Goal: Check status: Check status

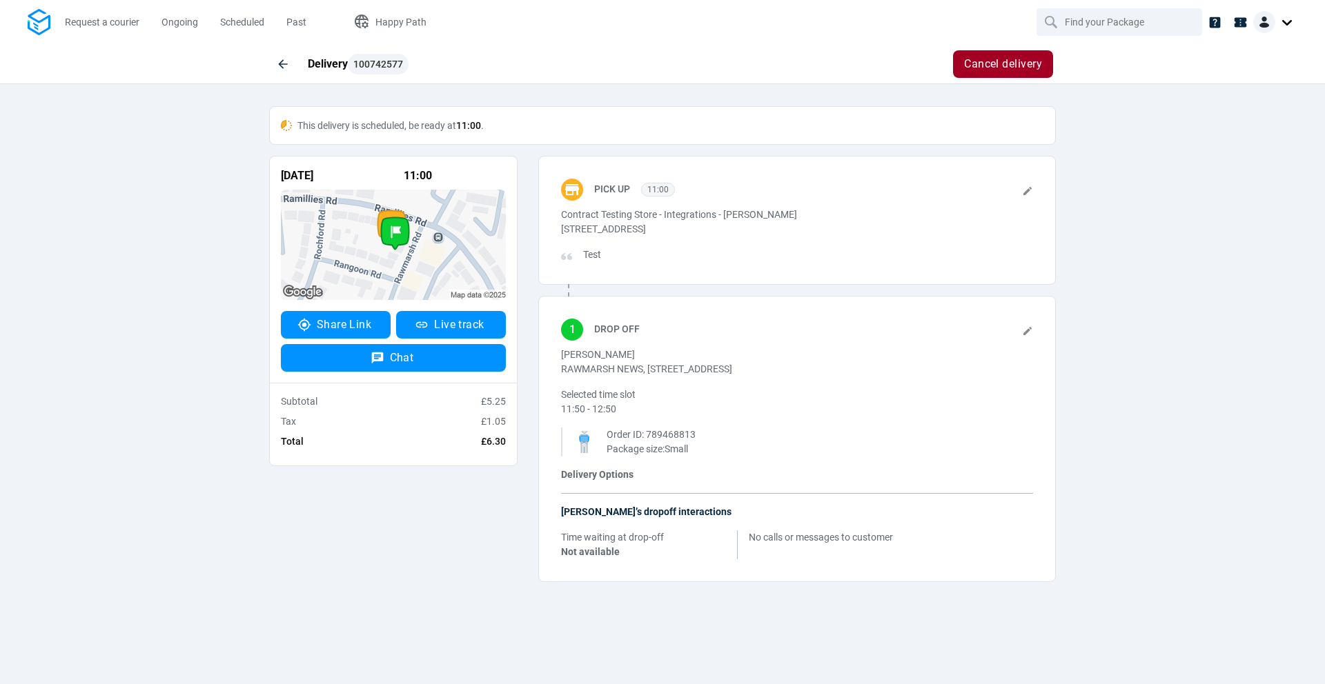
click at [44, 23] on img at bounding box center [39, 22] width 23 height 27
click at [186, 15] on span "Ongoing" at bounding box center [179, 22] width 37 height 14
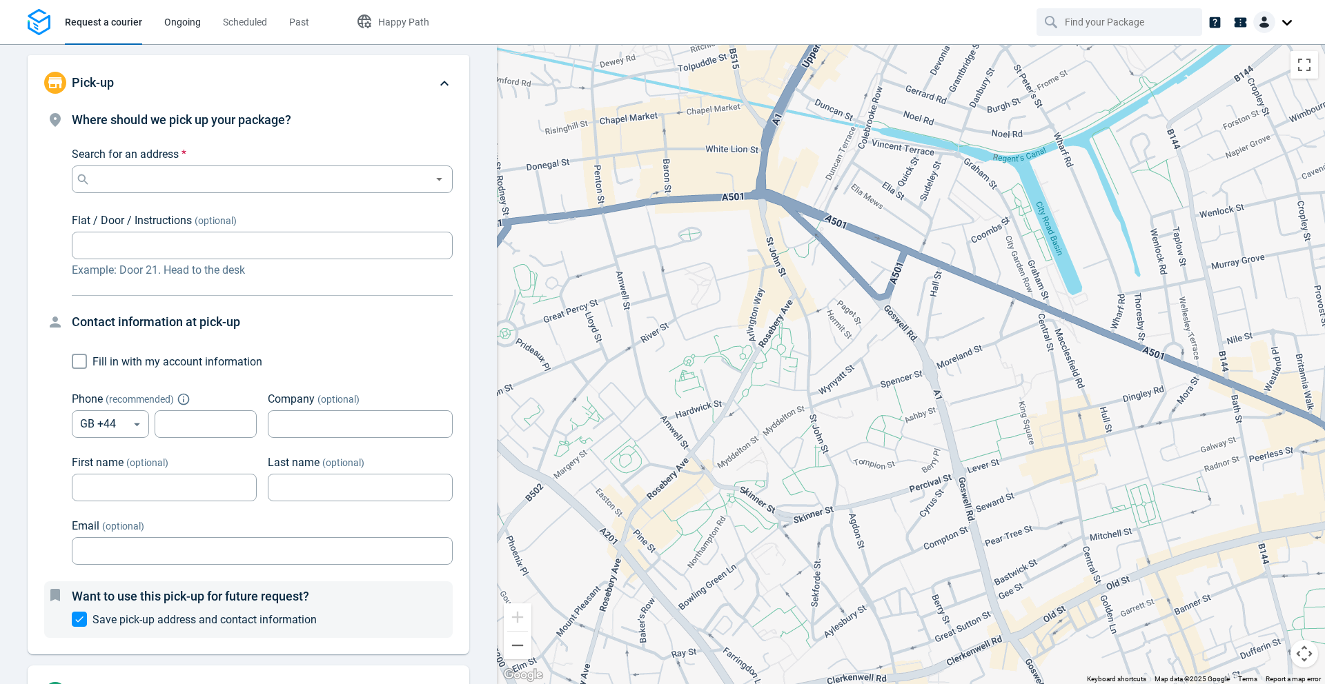
click at [189, 26] on span "Ongoing" at bounding box center [182, 22] width 37 height 11
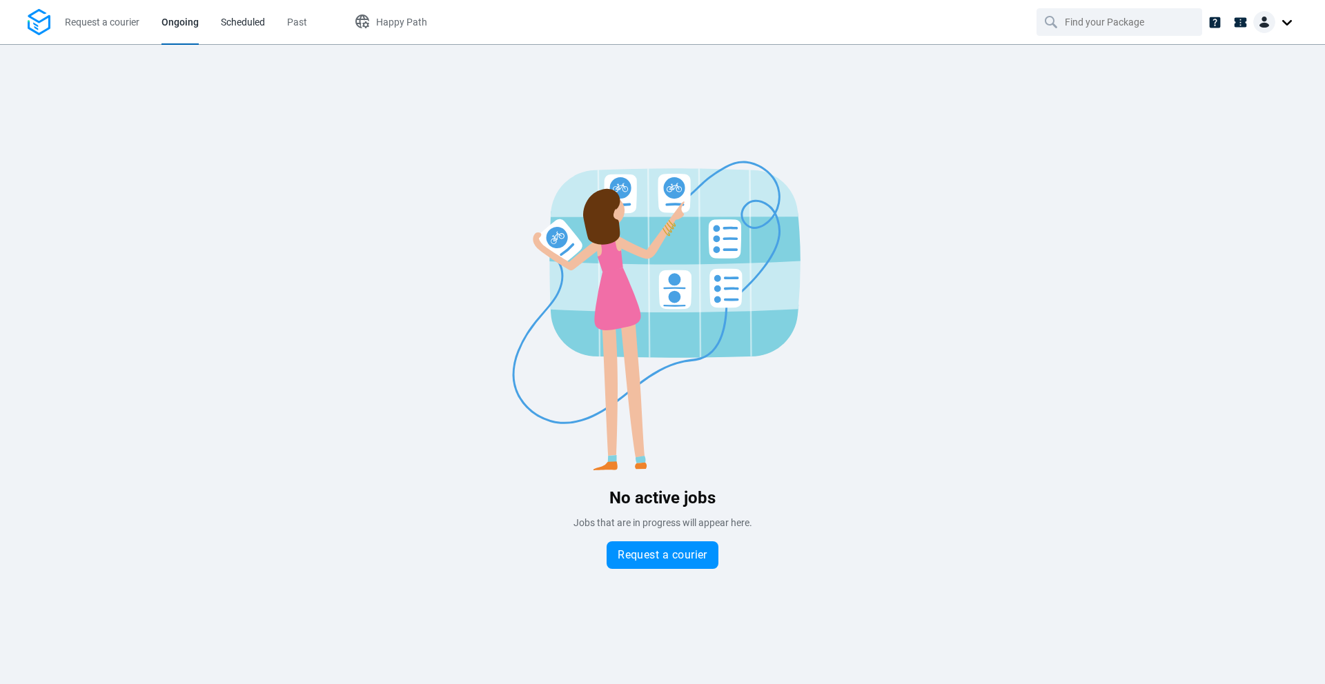
click at [242, 30] on link "Scheduled" at bounding box center [243, 22] width 44 height 44
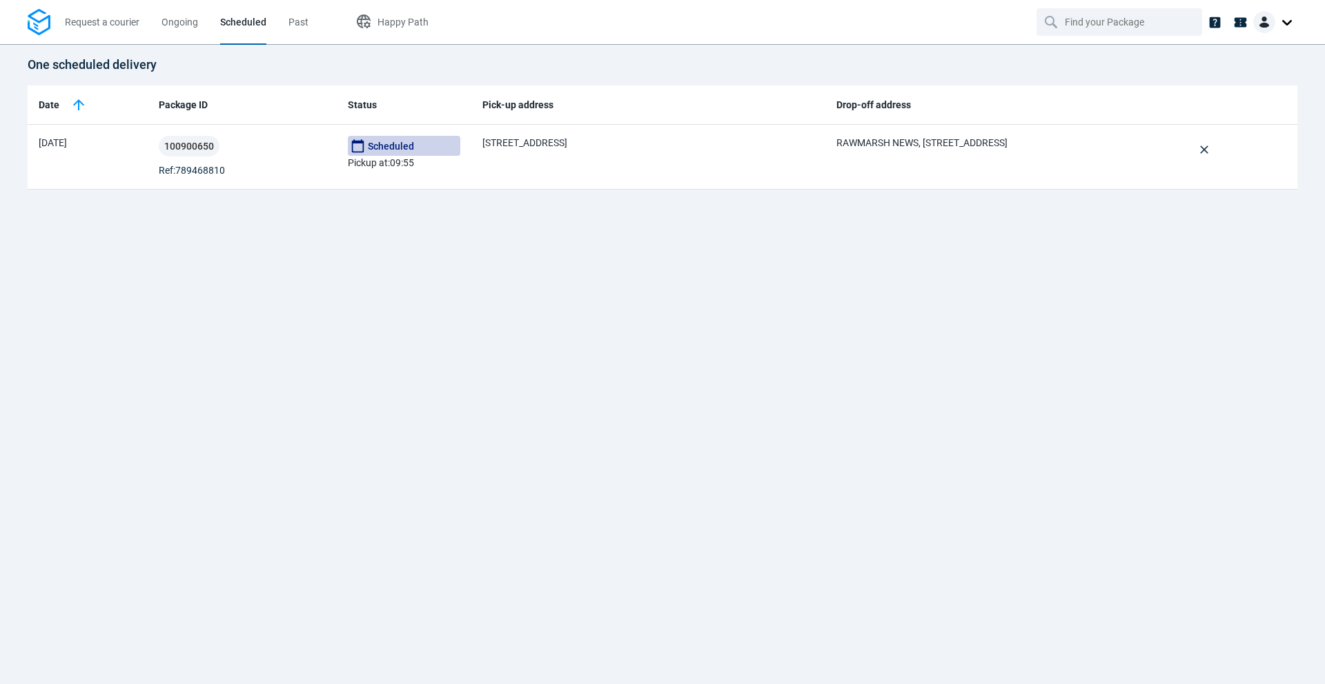
click at [237, 18] on span "Scheduled" at bounding box center [243, 22] width 46 height 11
click at [300, 25] on span "Past" at bounding box center [298, 22] width 20 height 11
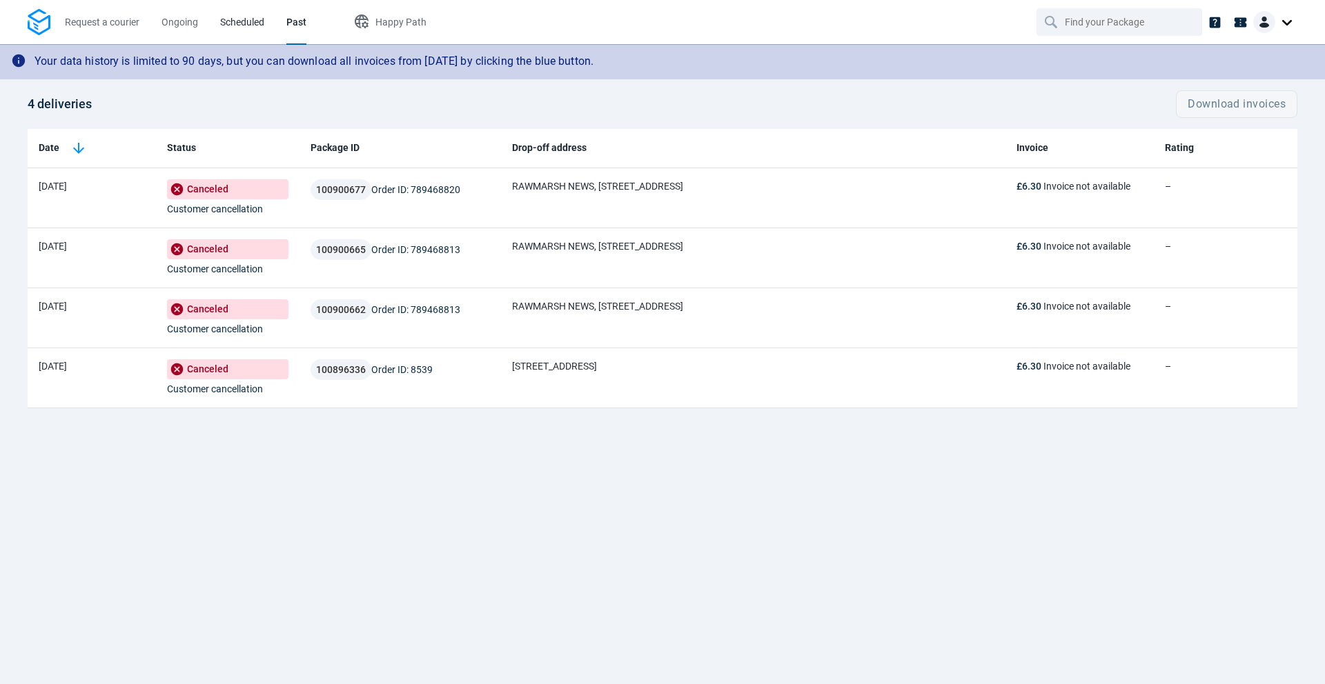
click at [241, 23] on span "Scheduled" at bounding box center [242, 22] width 44 height 11
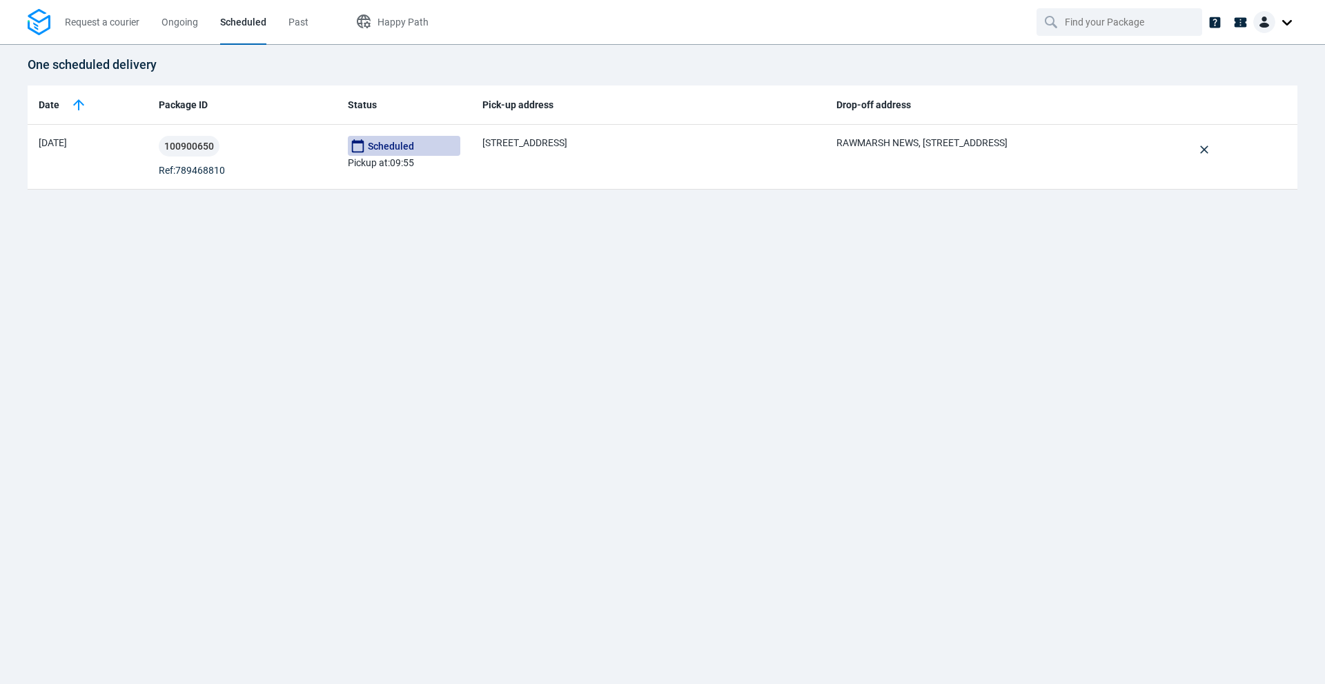
click at [284, 19] on li "Past" at bounding box center [298, 22] width 42 height 44
click at [292, 22] on span "Past" at bounding box center [298, 22] width 20 height 11
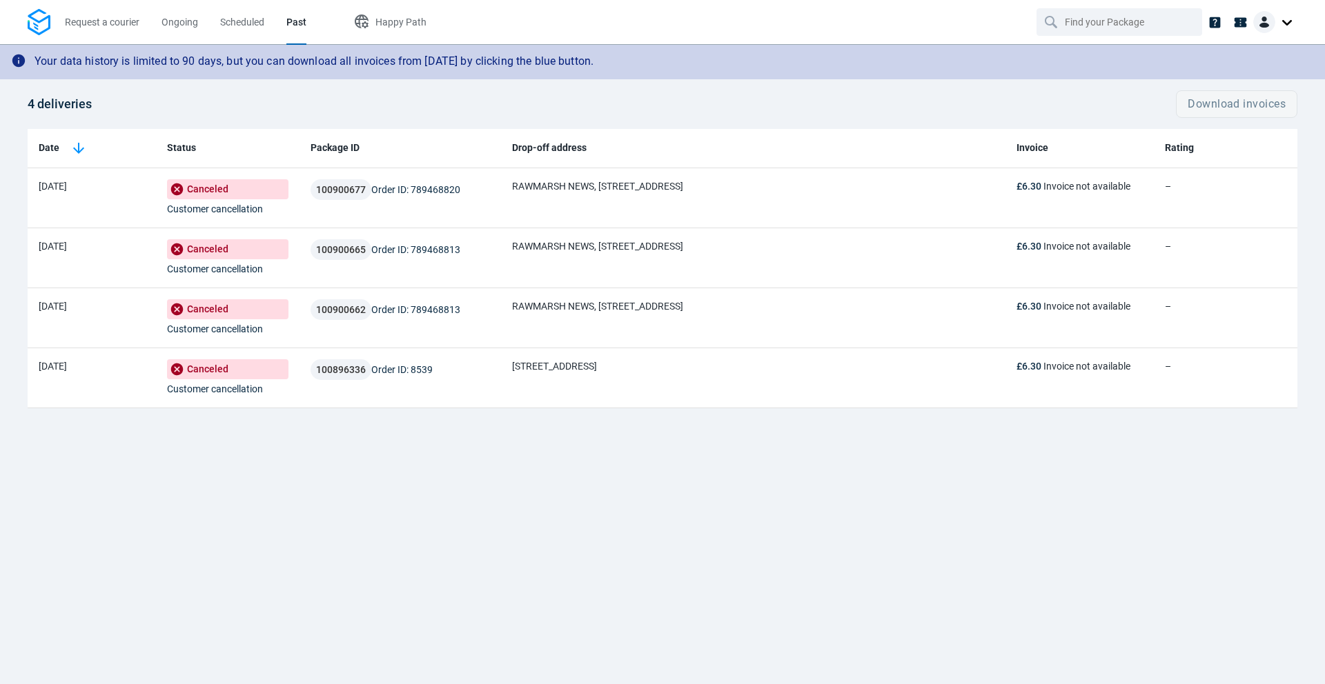
click at [472, 565] on div "Your data history is limited to 90 days, but you can download all invoices from…" at bounding box center [662, 364] width 1325 height 640
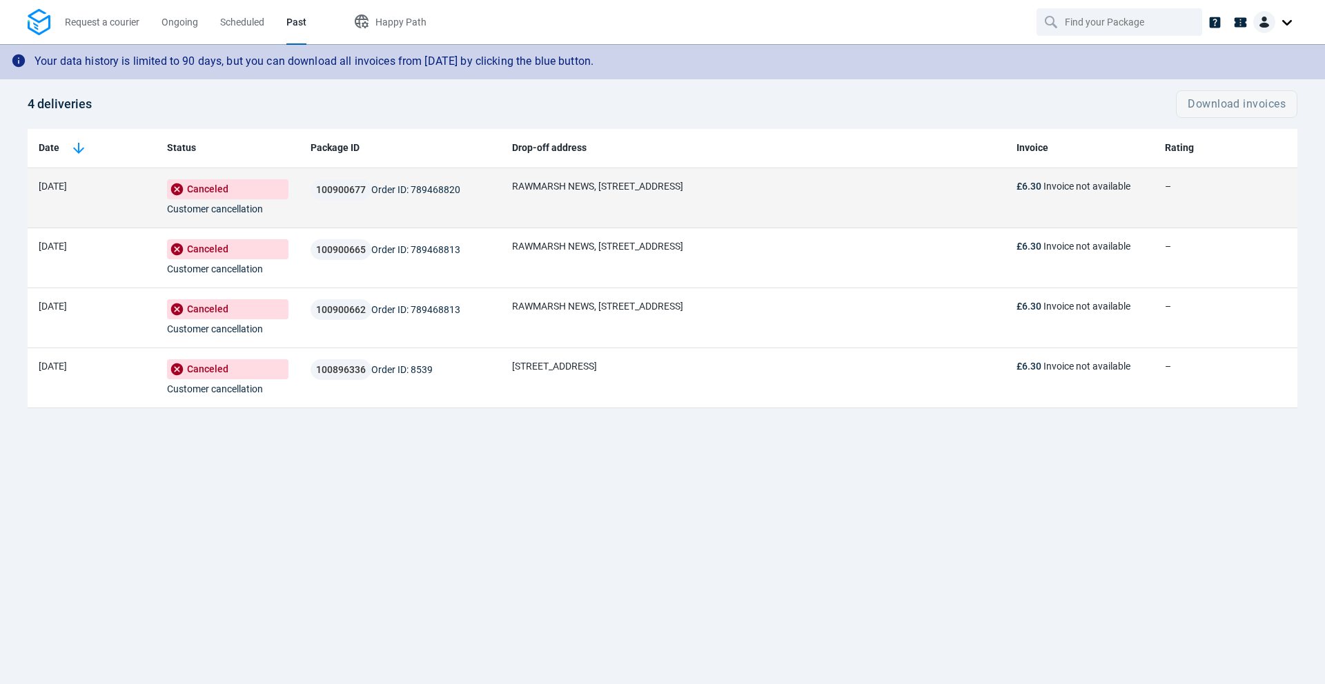
click at [444, 197] on div "100900677 Order ID: 789468820" at bounding box center [399, 189] width 179 height 21
